Goal: Task Accomplishment & Management: Complete application form

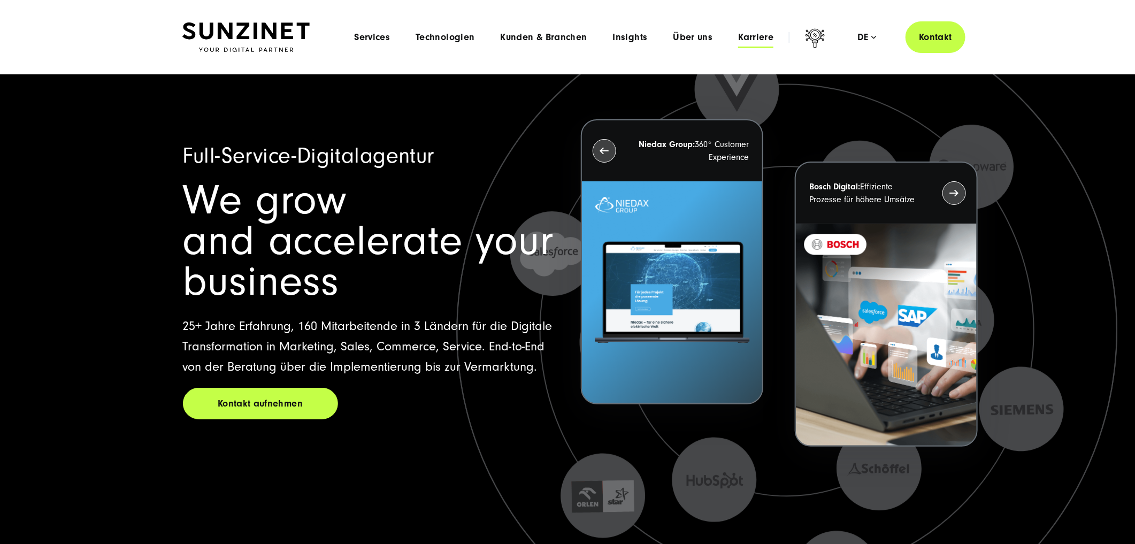
click at [768, 37] on span "Karriere" at bounding box center [755, 37] width 35 height 11
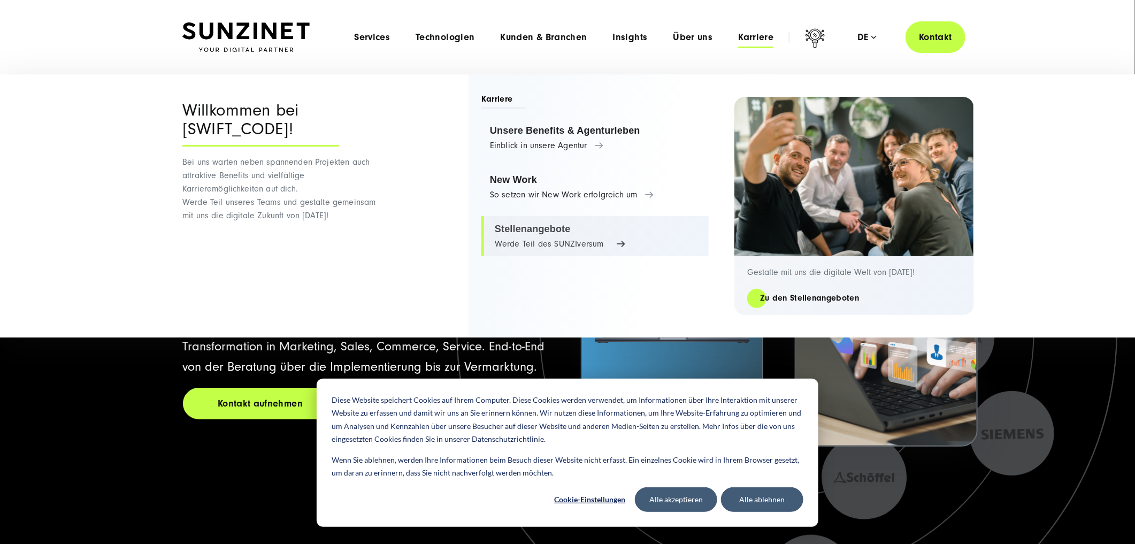
click at [545, 241] on link "Stellenangebote Werde Teil des SUNZIversum" at bounding box center [594, 236] width 227 height 41
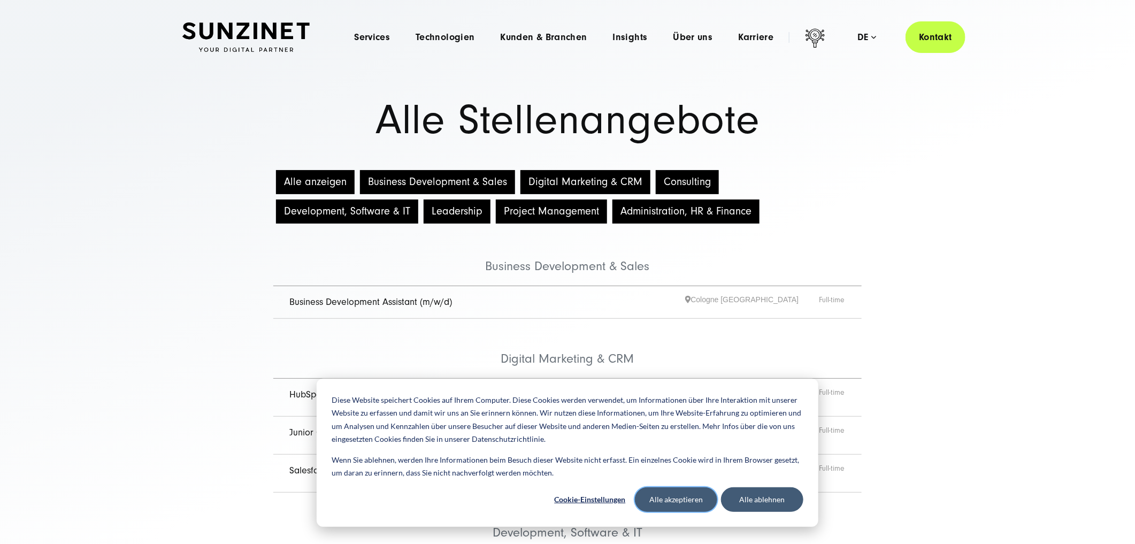
click at [674, 496] on button "Alle akzeptieren" at bounding box center [676, 499] width 82 height 25
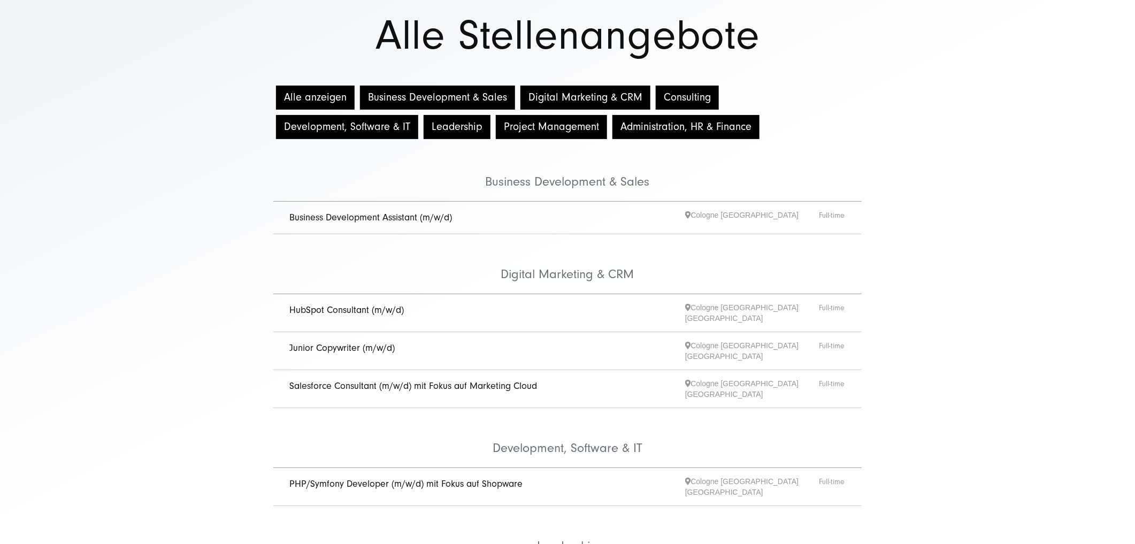
scroll to position [86, 0]
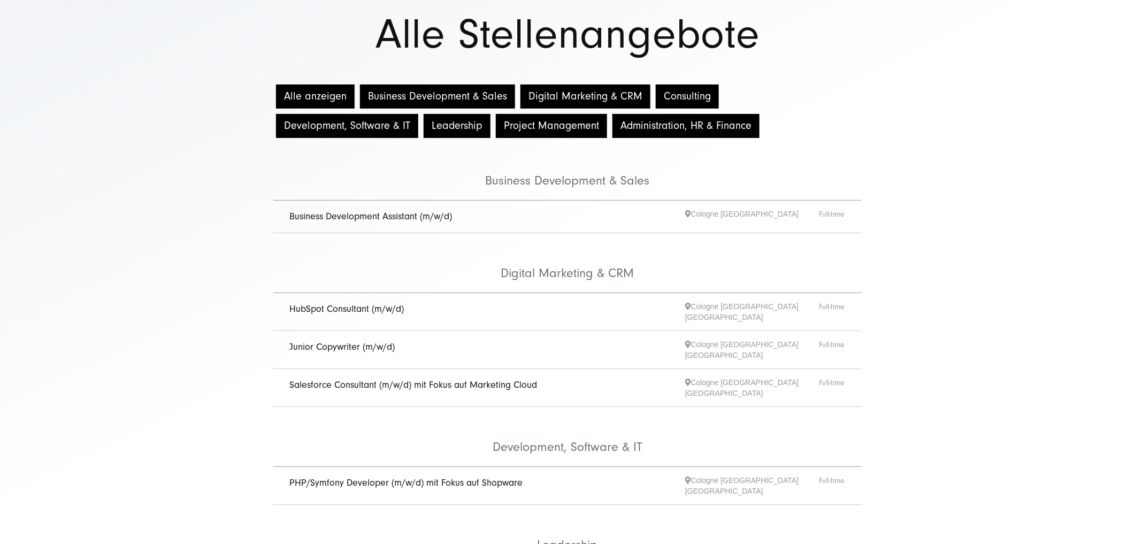
click at [515, 379] on link "Salesforce Consultant (m/w/d) mit Fokus auf Marketing Cloud" at bounding box center [413, 384] width 248 height 11
